Goal: Task Accomplishment & Management: Complete application form

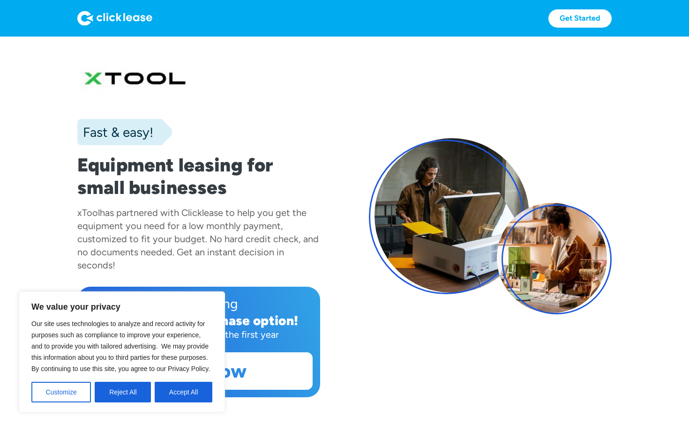
click at [190, 372] on span "Our site uses technologies to analyze and record activity for purposes such as …" at bounding box center [120, 346] width 179 height 53
click at [180, 396] on button "Accept All" at bounding box center [184, 392] width 58 height 21
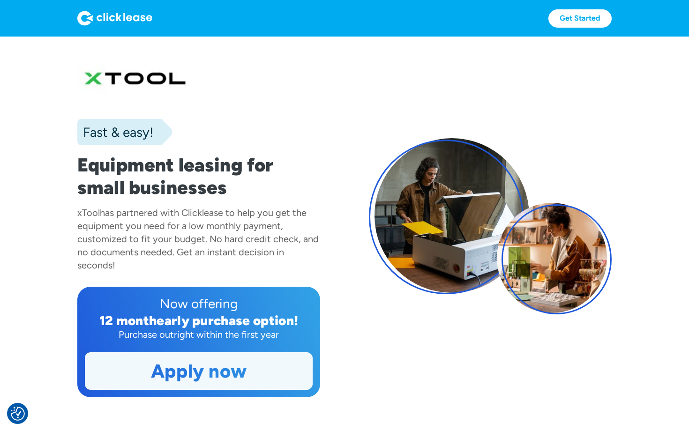
click at [206, 373] on link "Apply now" at bounding box center [198, 371] width 227 height 37
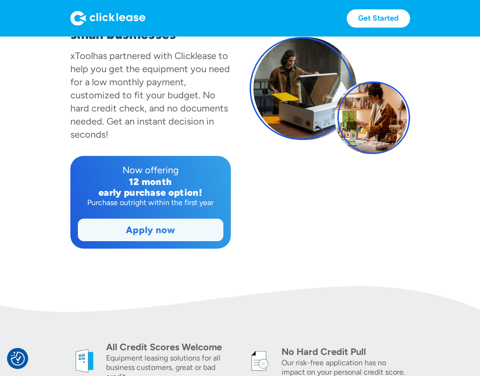
scroll to position [114, 0]
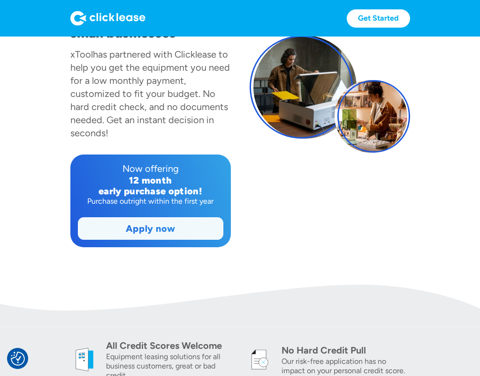
click at [175, 232] on link "Apply now" at bounding box center [150, 229] width 144 height 22
